Goal: Task Accomplishment & Management: Complete application form

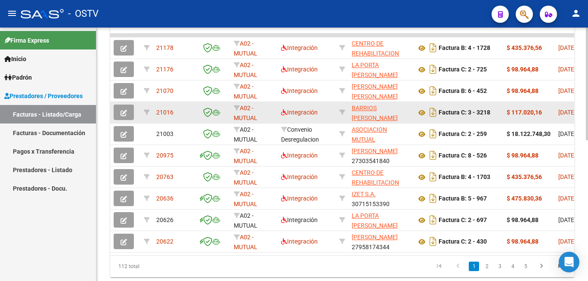
scroll to position [301, 0]
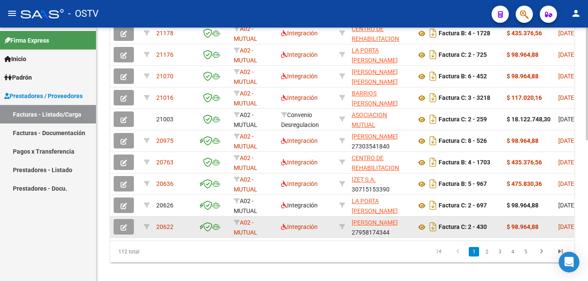
click at [131, 229] on button "button" at bounding box center [124, 226] width 20 height 15
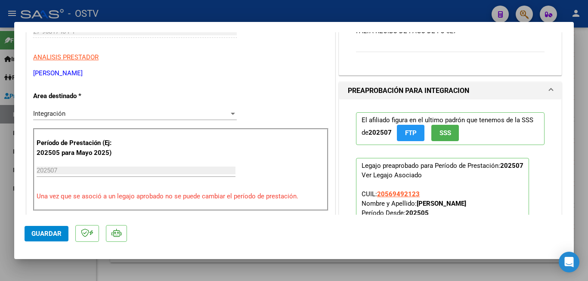
scroll to position [86, 0]
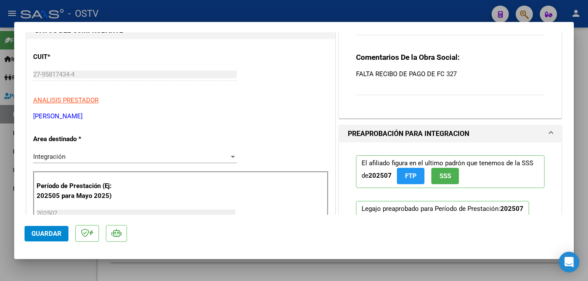
type input "$ 0,00"
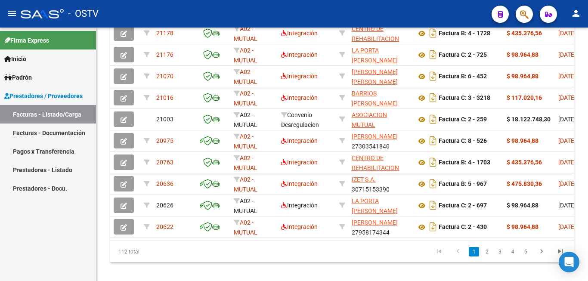
scroll to position [301, 0]
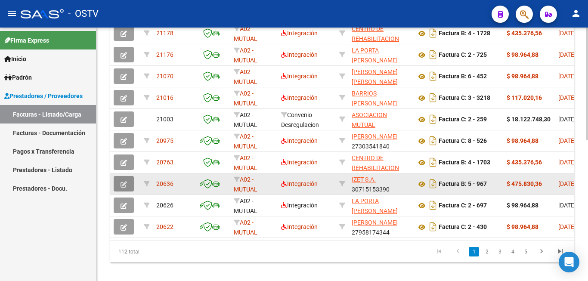
click at [123, 183] on icon "button" at bounding box center [124, 184] width 6 height 6
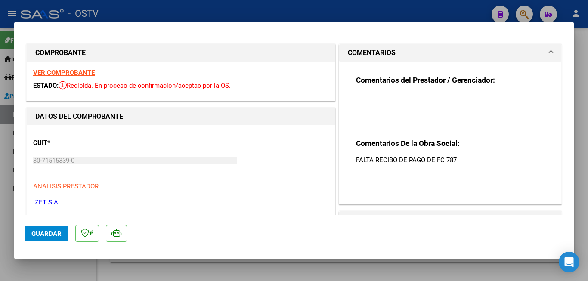
type input "$ 0,00"
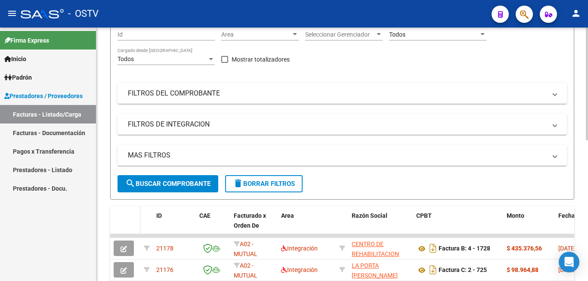
scroll to position [0, 0]
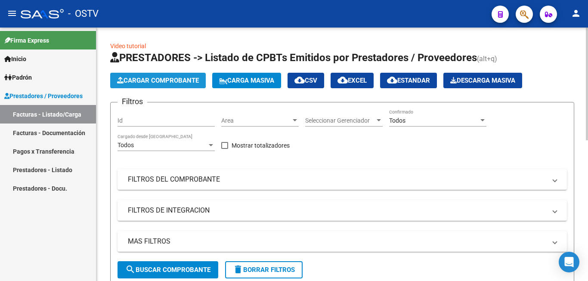
click at [139, 82] on span "Cargar Comprobante" at bounding box center [158, 81] width 82 height 8
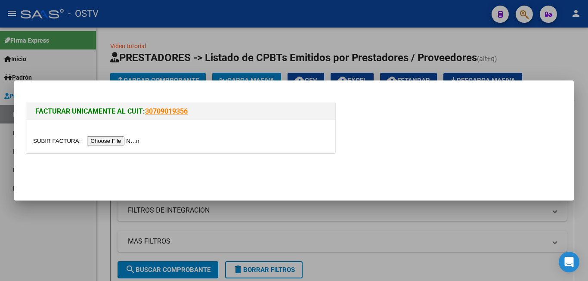
click at [118, 140] on input "file" at bounding box center [87, 140] width 109 height 9
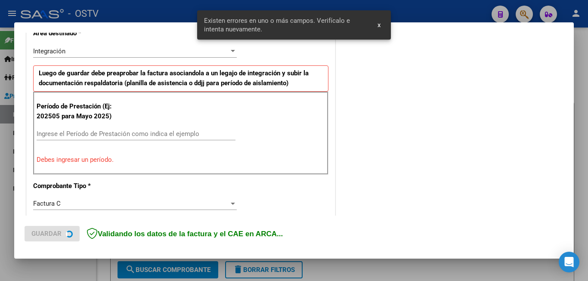
scroll to position [208, 0]
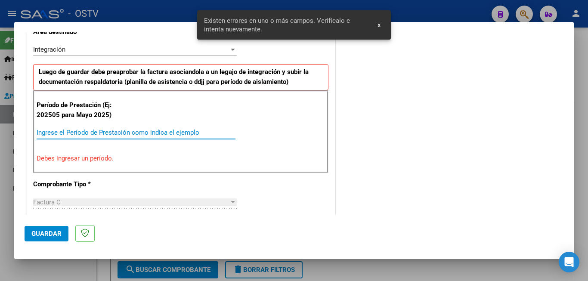
click at [132, 135] on input "Ingrese el Período de Prestación como indica el ejemplo" at bounding box center [136, 133] width 199 height 8
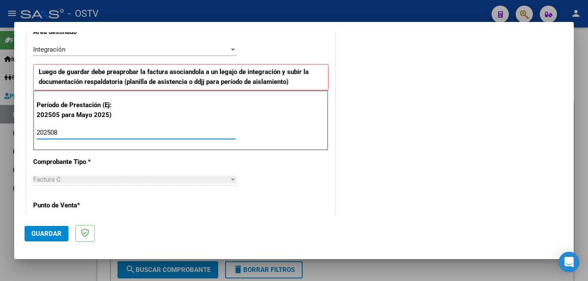
type input "202508"
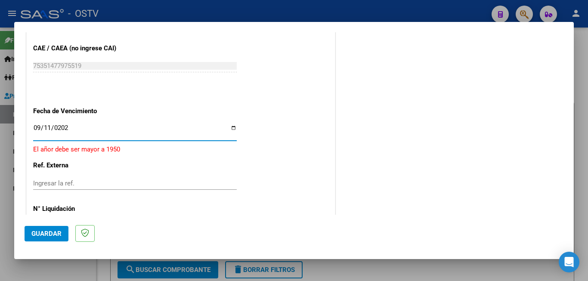
type input "[DATE]"
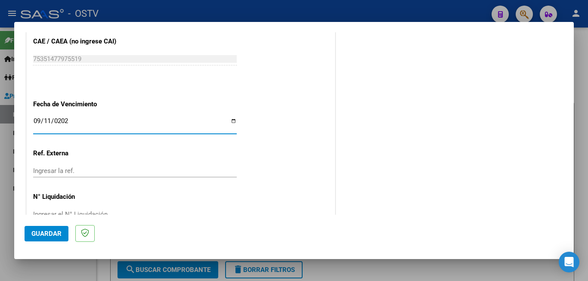
scroll to position [564, 0]
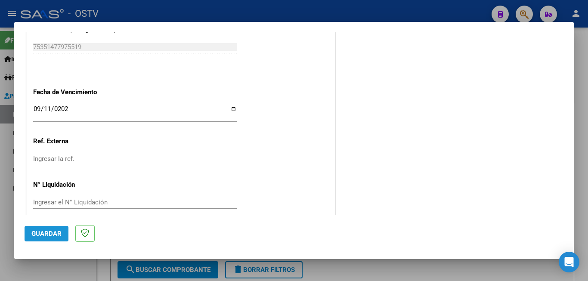
click at [51, 233] on span "Guardar" at bounding box center [46, 234] width 30 height 8
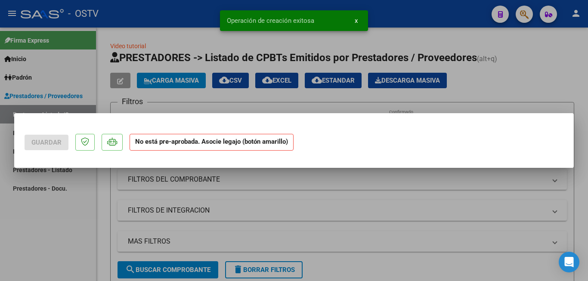
scroll to position [0, 0]
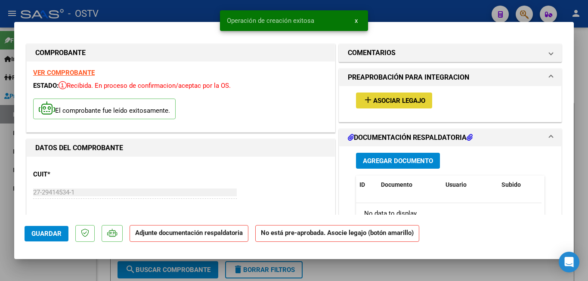
click at [373, 101] on span "Asociar Legajo" at bounding box center [399, 101] width 52 height 8
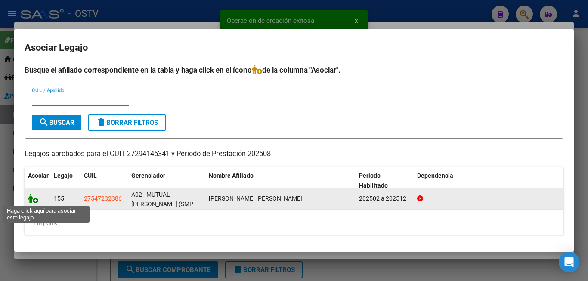
click at [35, 201] on icon at bounding box center [33, 198] width 10 height 9
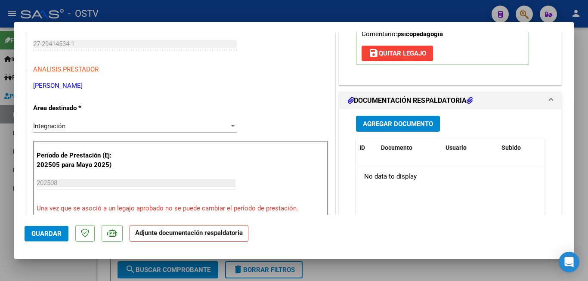
scroll to position [86, 0]
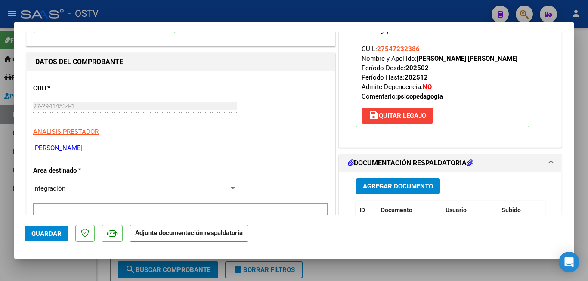
click at [405, 181] on button "Agregar Documento" at bounding box center [398, 186] width 84 height 16
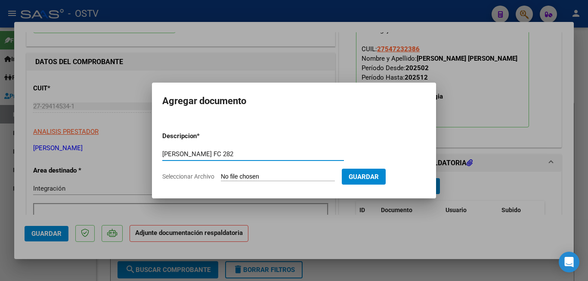
type input "[PERSON_NAME] FC 282"
click at [244, 179] on input "Seleccionar Archivo" at bounding box center [278, 177] width 114 height 8
type input "C:\fakepath\[PERSON_NAME] FC 282.pdf"
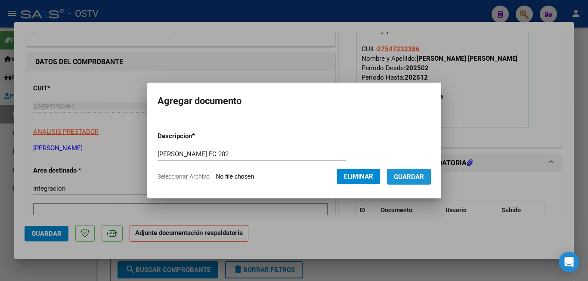
click at [424, 180] on span "Guardar" at bounding box center [409, 177] width 30 height 8
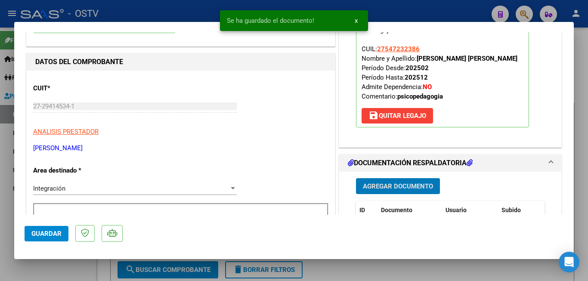
click at [403, 187] on span "Agregar Documento" at bounding box center [398, 187] width 70 height 8
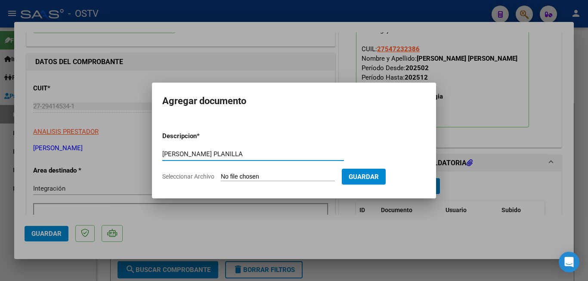
type input "[PERSON_NAME] PLANILLA"
click at [262, 177] on input "Seleccionar Archivo" at bounding box center [278, 177] width 114 height 8
type input "C:\fakepath\[PERSON_NAME] PLANILLA.pdf"
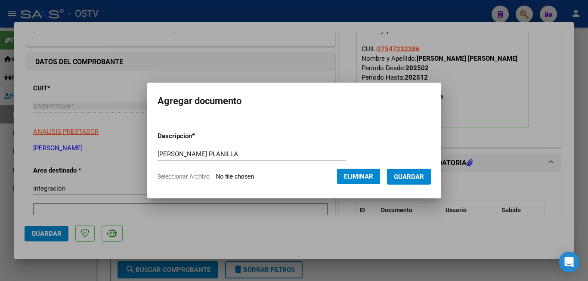
click at [419, 180] on span "Guardar" at bounding box center [409, 177] width 30 height 8
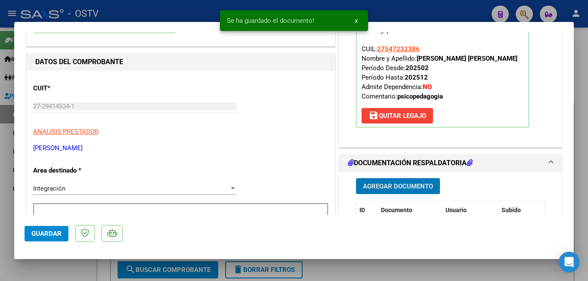
click at [50, 232] on span "Guardar" at bounding box center [46, 234] width 30 height 8
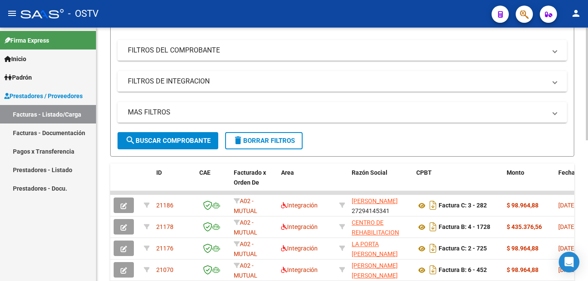
scroll to position [0, 0]
